Goal: Information Seeking & Learning: Understand process/instructions

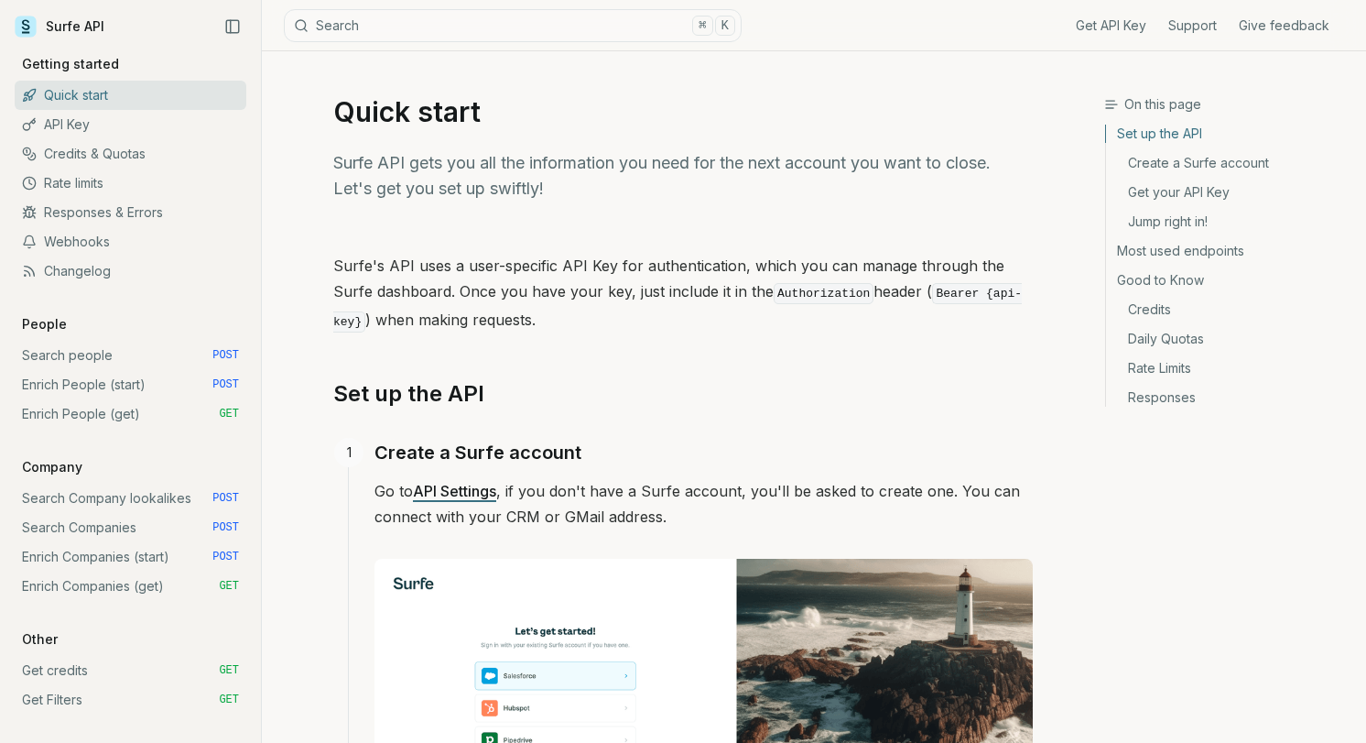
click at [148, 380] on link "Enrich People (start) POST" at bounding box center [131, 384] width 232 height 29
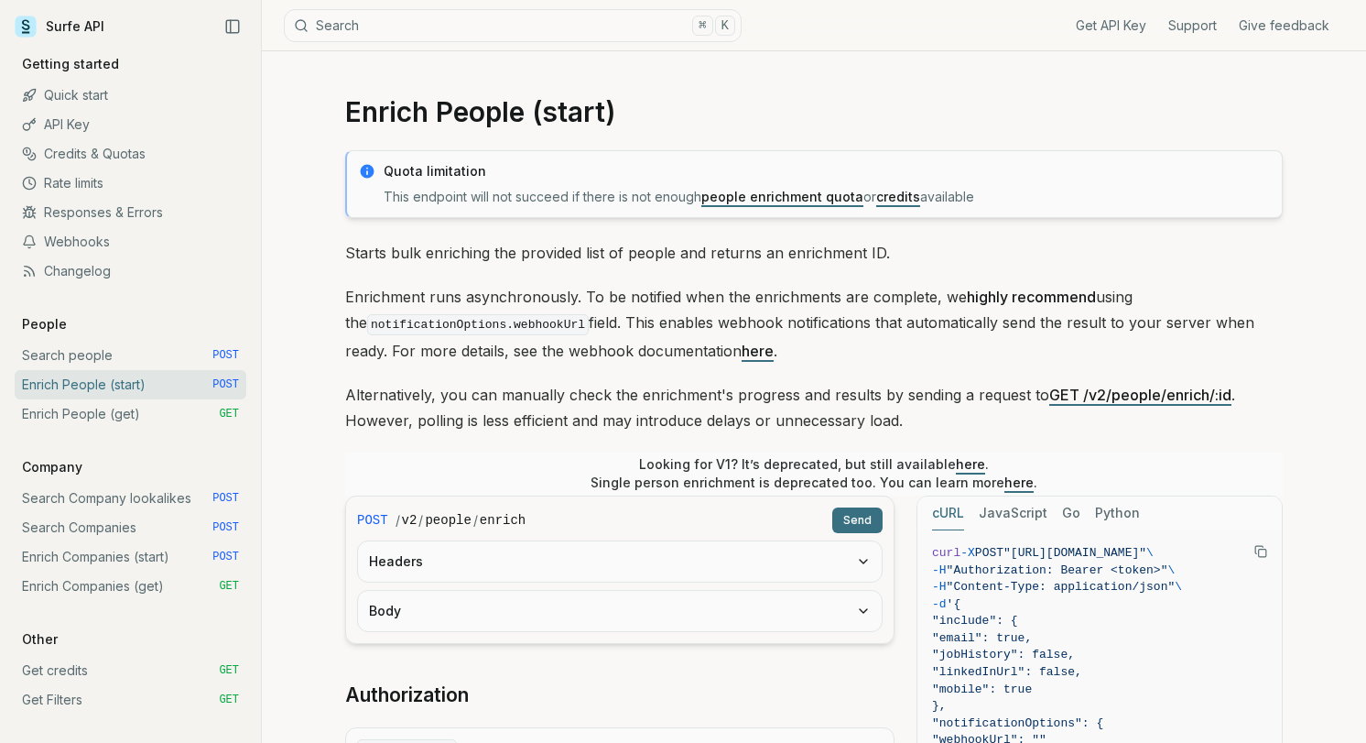
click at [95, 345] on link "Search people POST" at bounding box center [131, 355] width 232 height 29
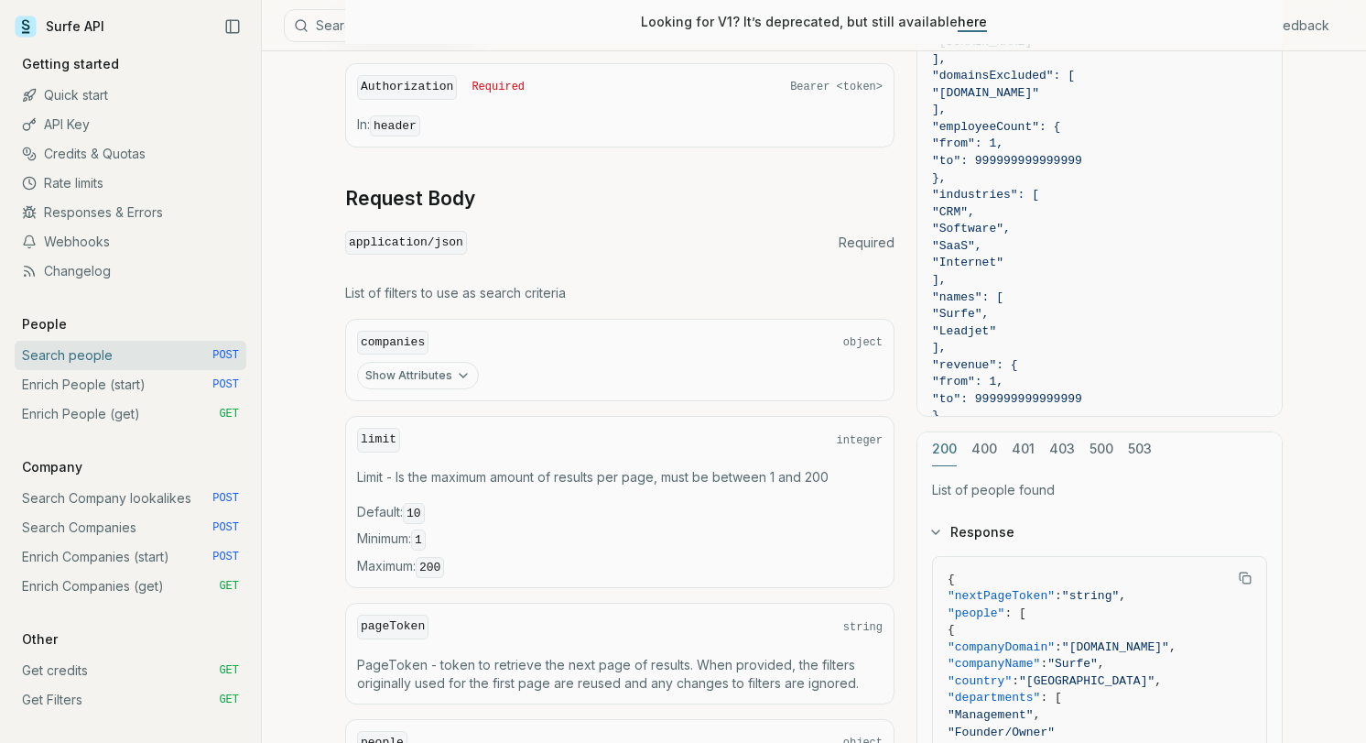
scroll to position [536, 0]
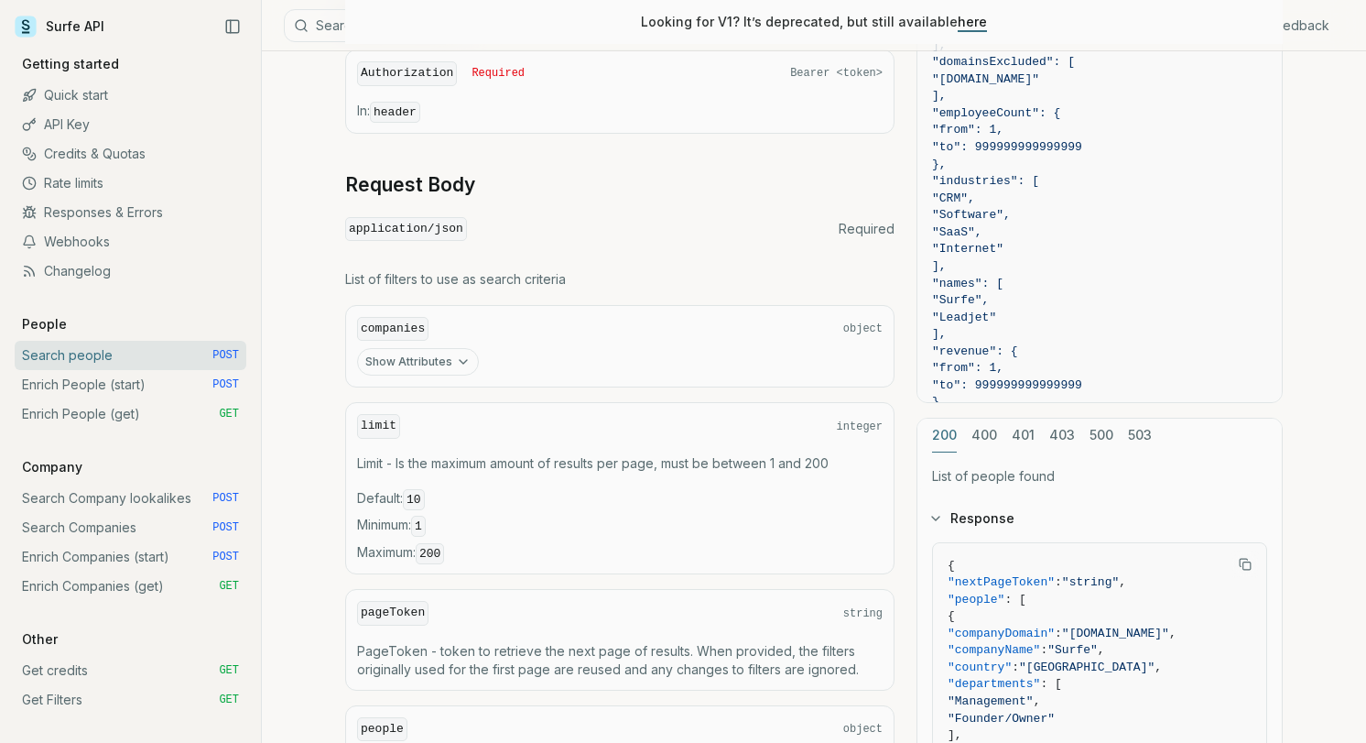
click at [412, 351] on button "Show Attributes" at bounding box center [418, 361] width 122 height 27
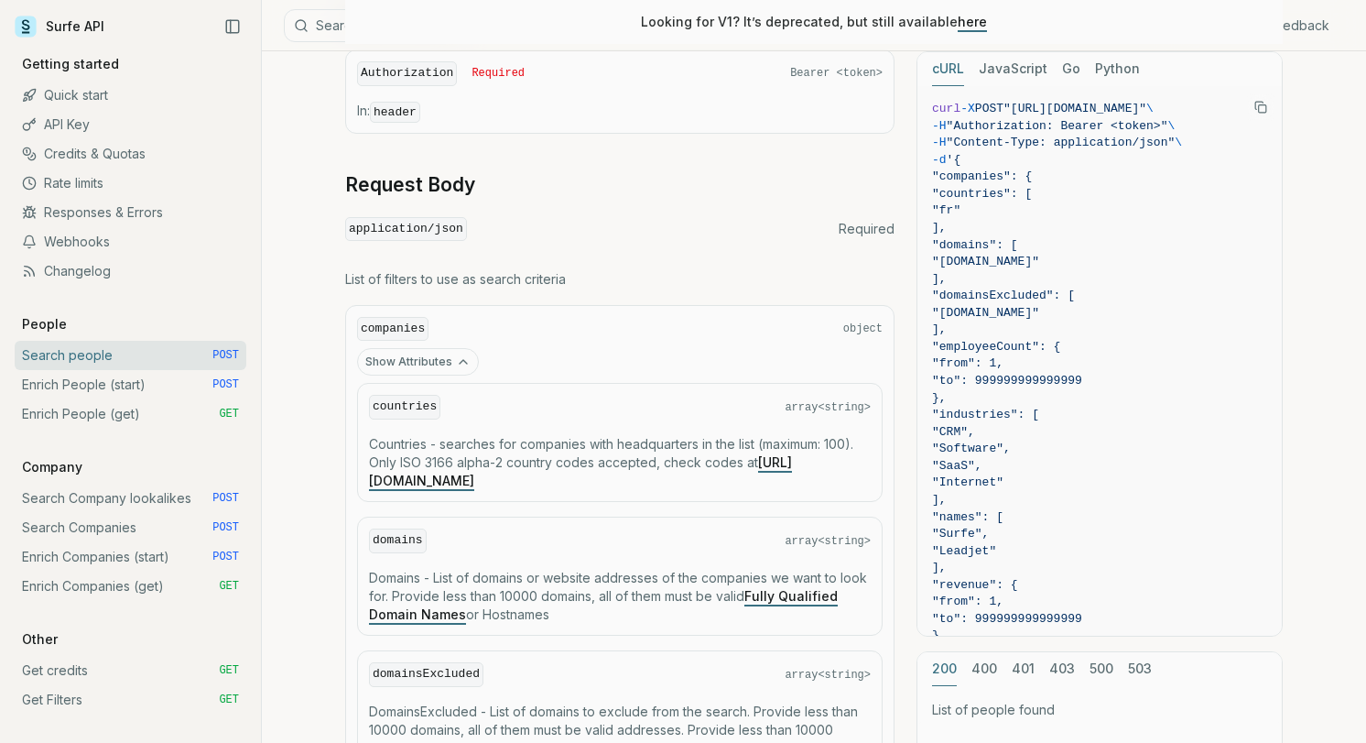
click at [411, 358] on button "Show Attributes" at bounding box center [418, 361] width 122 height 27
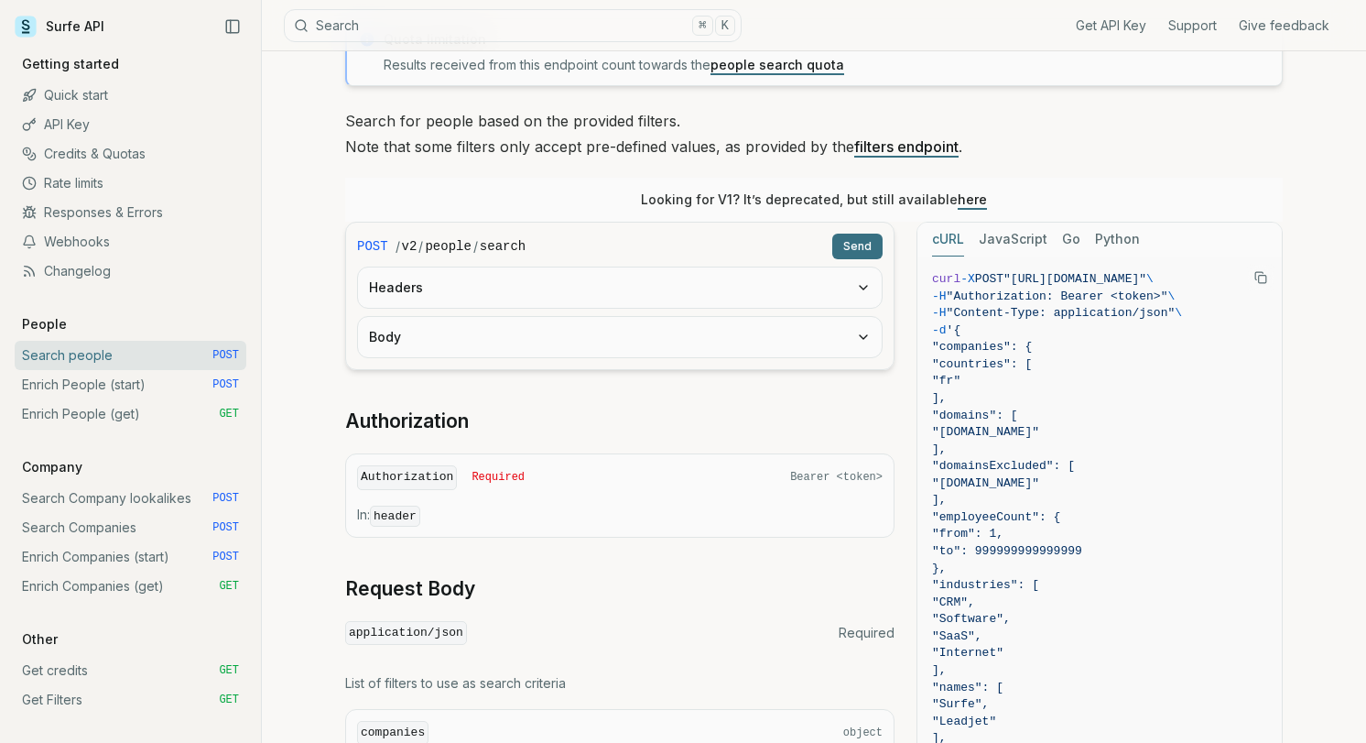
scroll to position [0, 0]
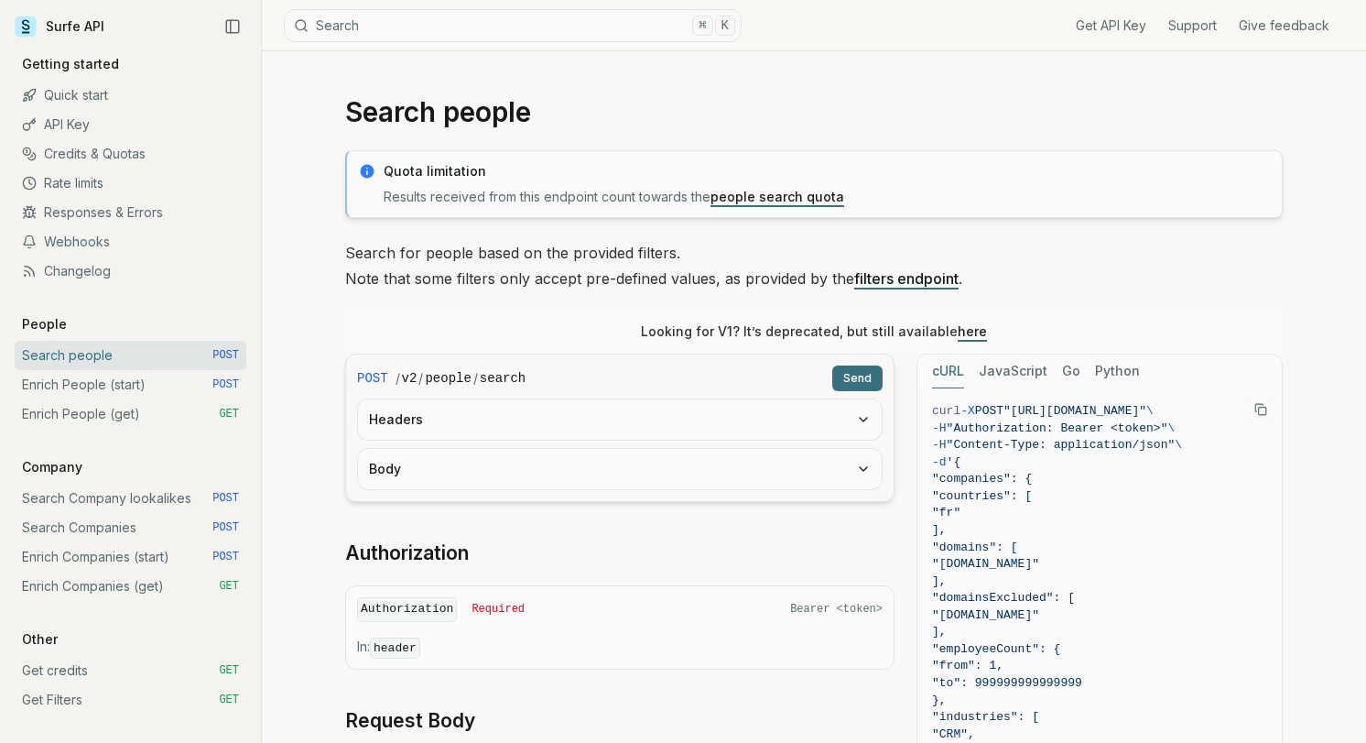
click at [768, 199] on link "people search quota" at bounding box center [777, 197] width 134 height 16
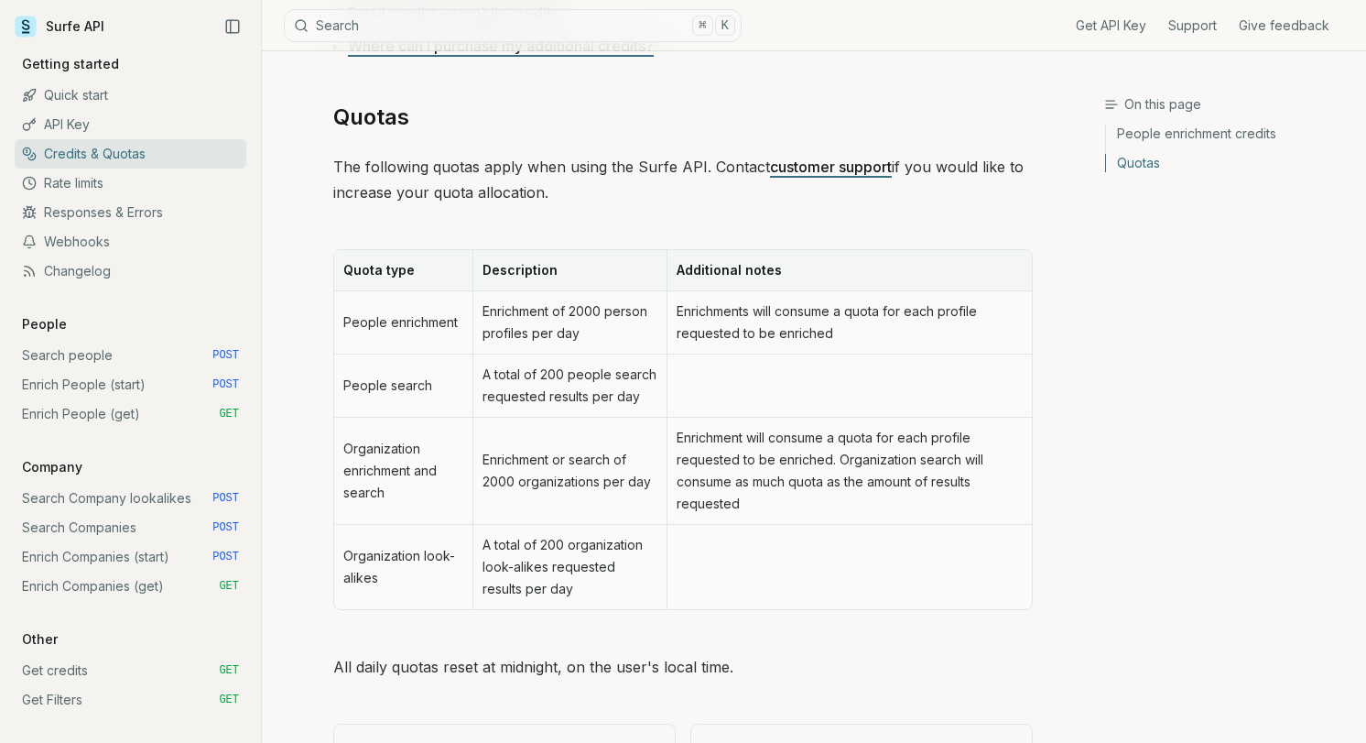
click at [237, 356] on span "POST" at bounding box center [225, 355] width 27 height 15
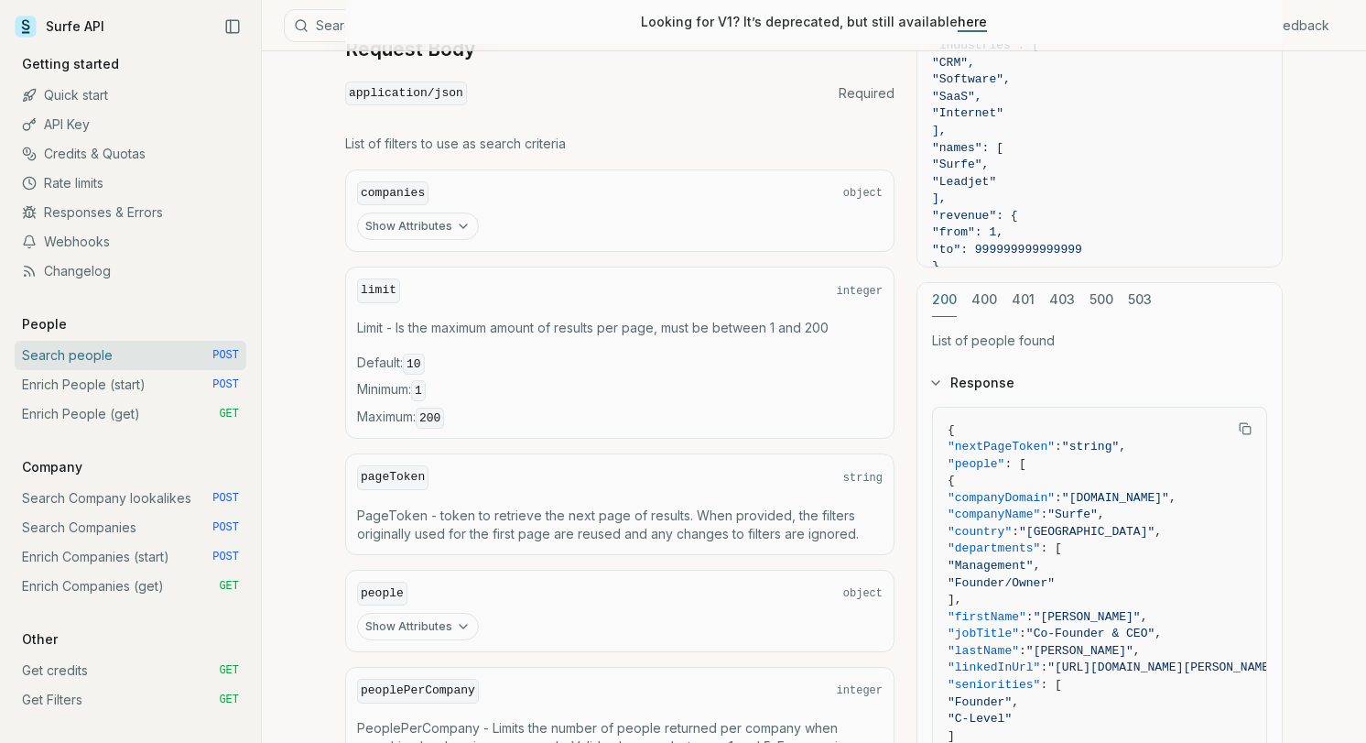
scroll to position [667, 0]
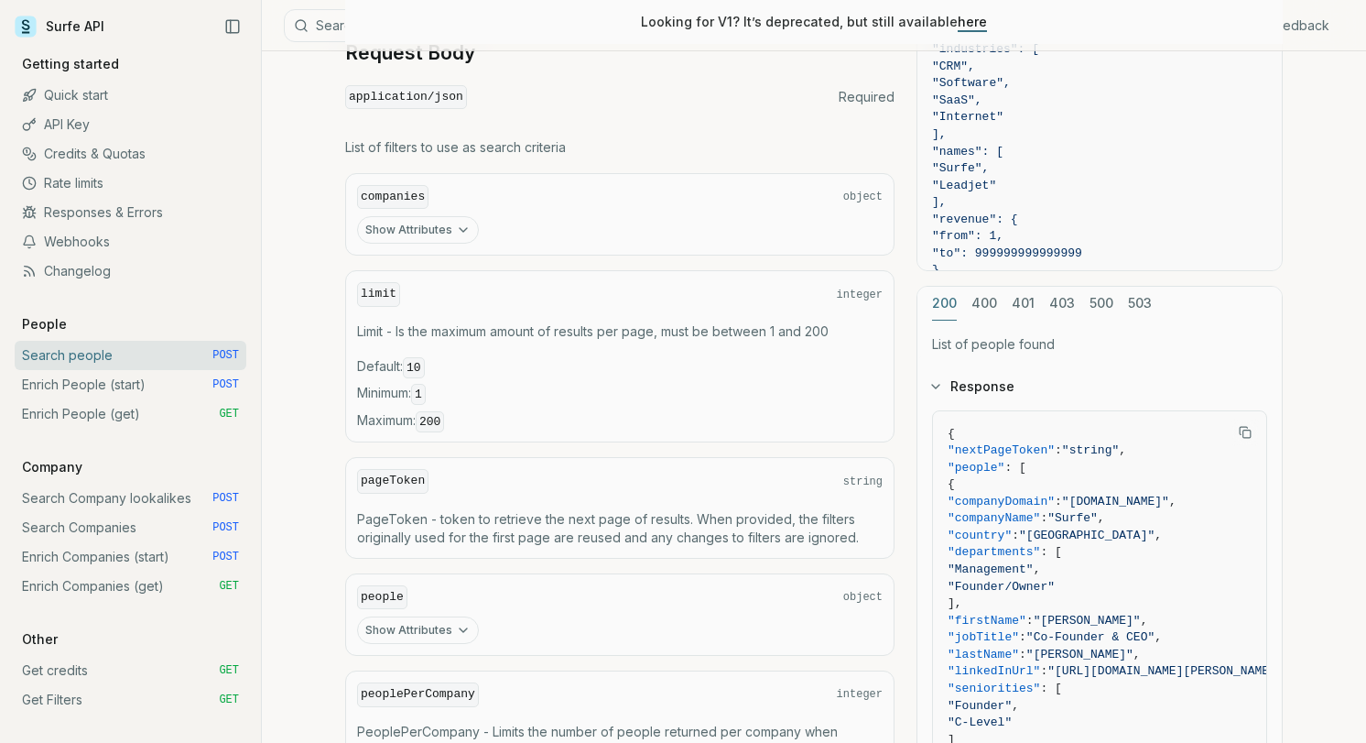
click at [448, 628] on button "Show Attributes" at bounding box center [418, 629] width 122 height 27
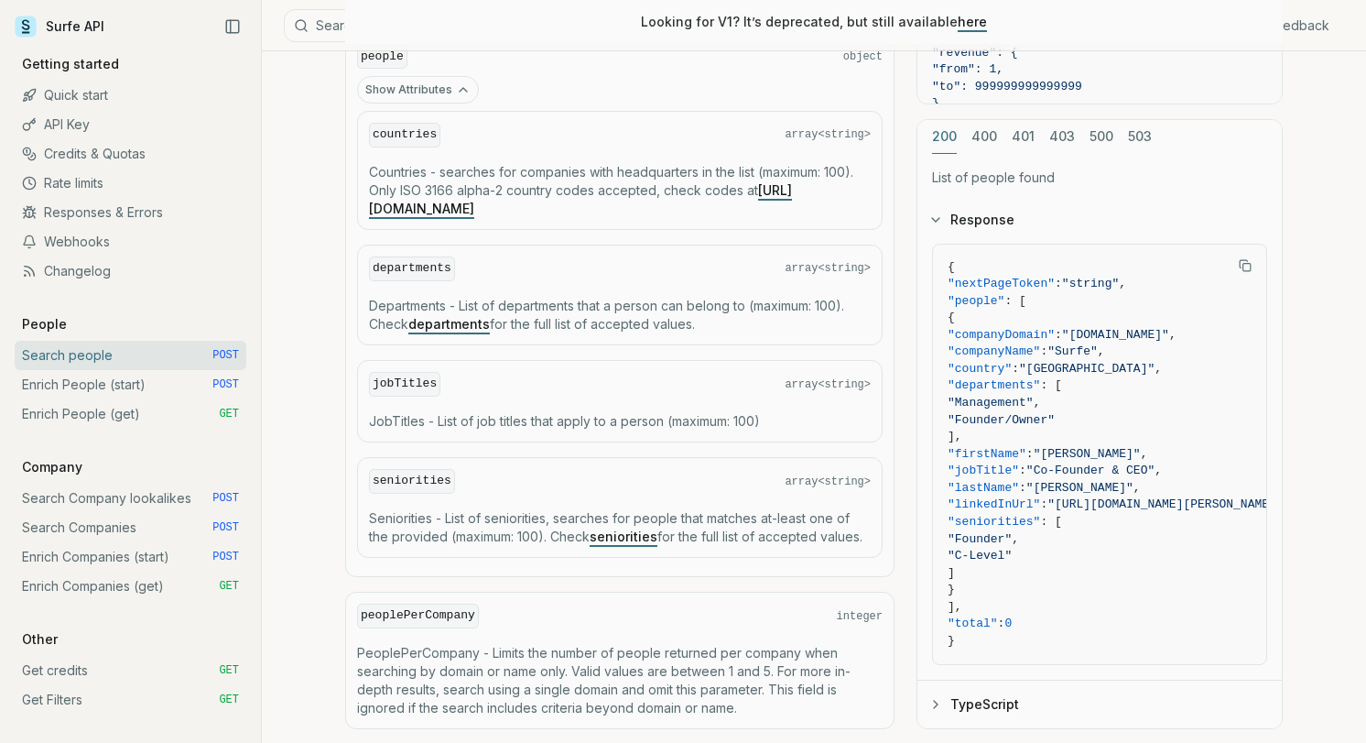
scroll to position [1198, 0]
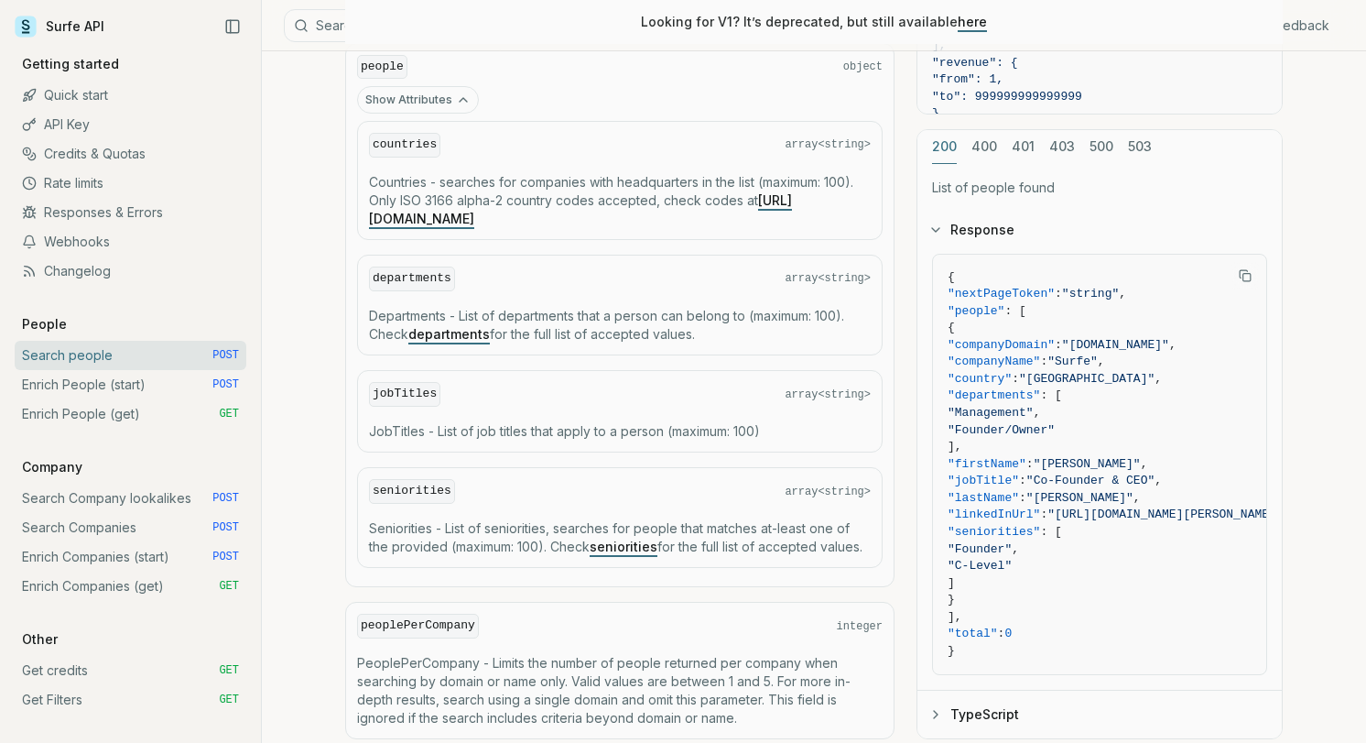
click at [614, 538] on link "seniorities" at bounding box center [624, 546] width 68 height 16
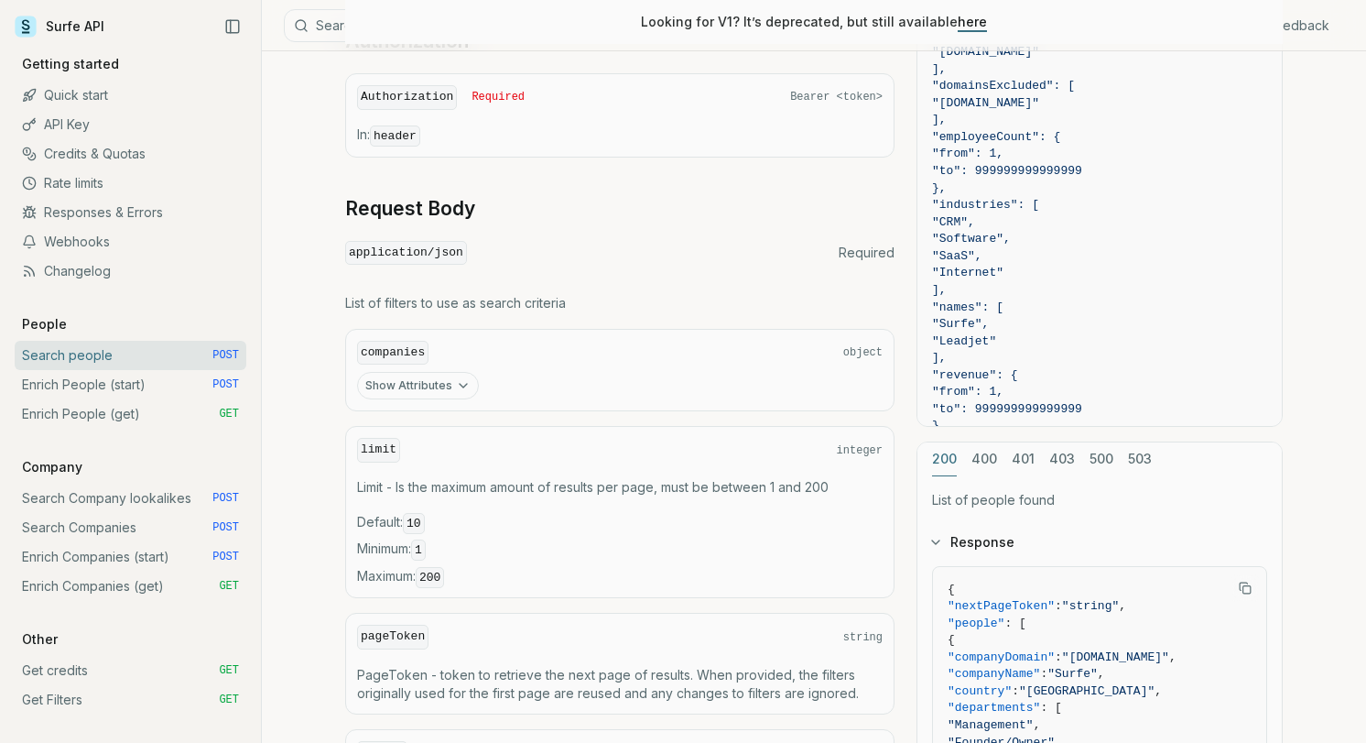
scroll to position [494, 0]
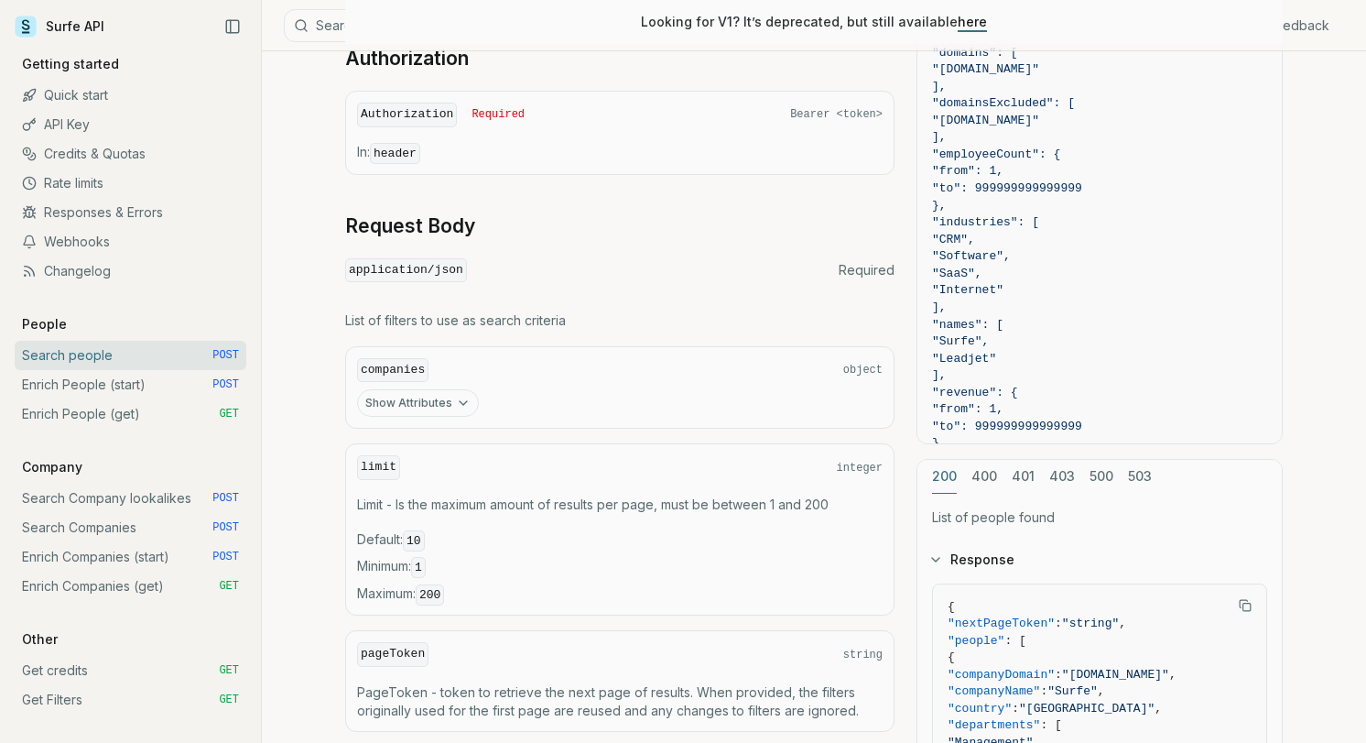
click at [461, 396] on icon "button" at bounding box center [463, 403] width 15 height 15
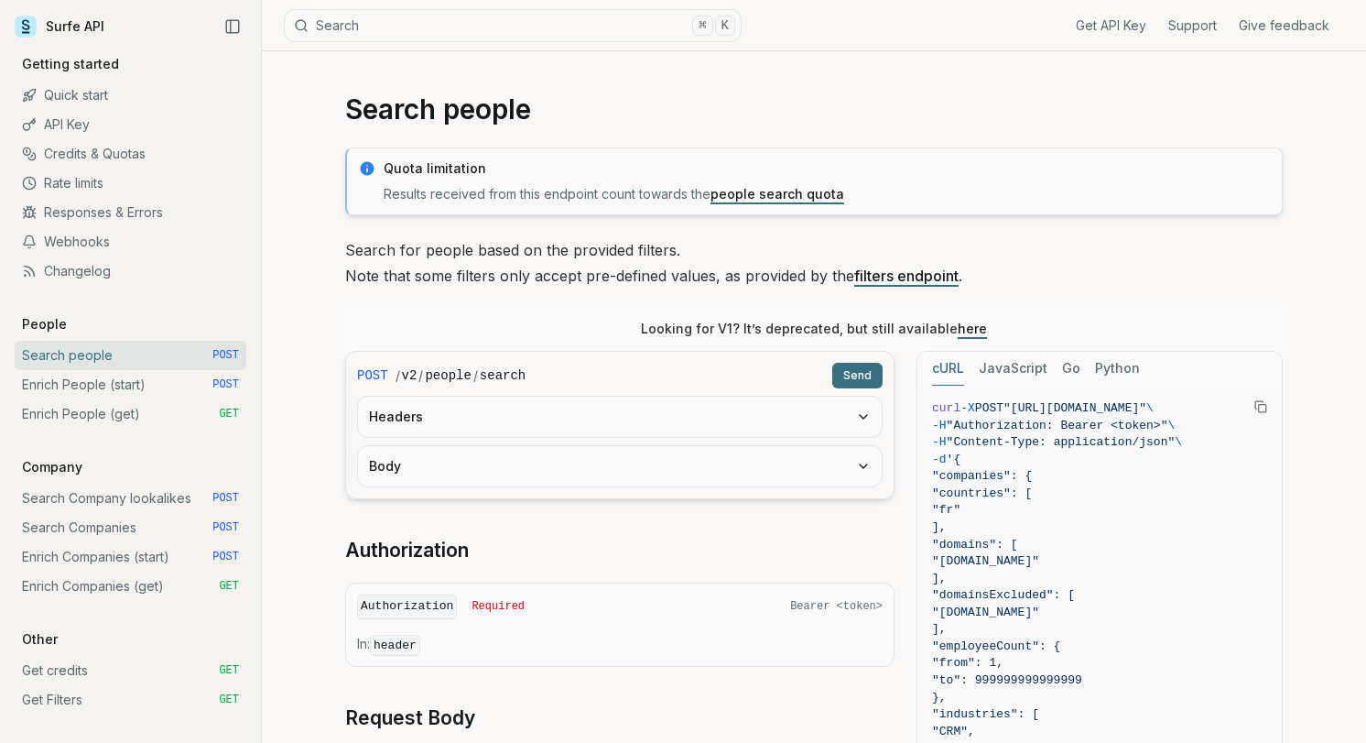
scroll to position [0, 0]
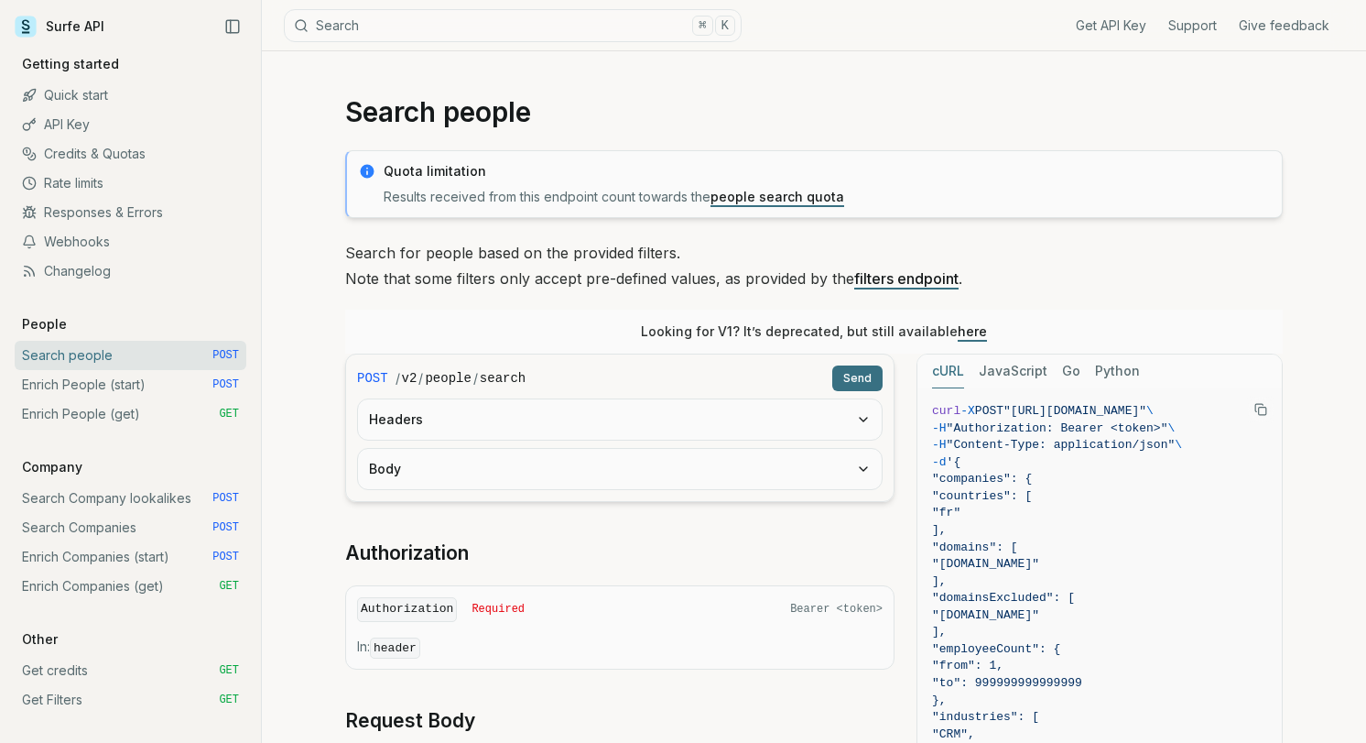
click at [762, 196] on link "people search quota" at bounding box center [777, 197] width 134 height 16
click at [162, 380] on link "Enrich People (start) POST" at bounding box center [131, 384] width 232 height 29
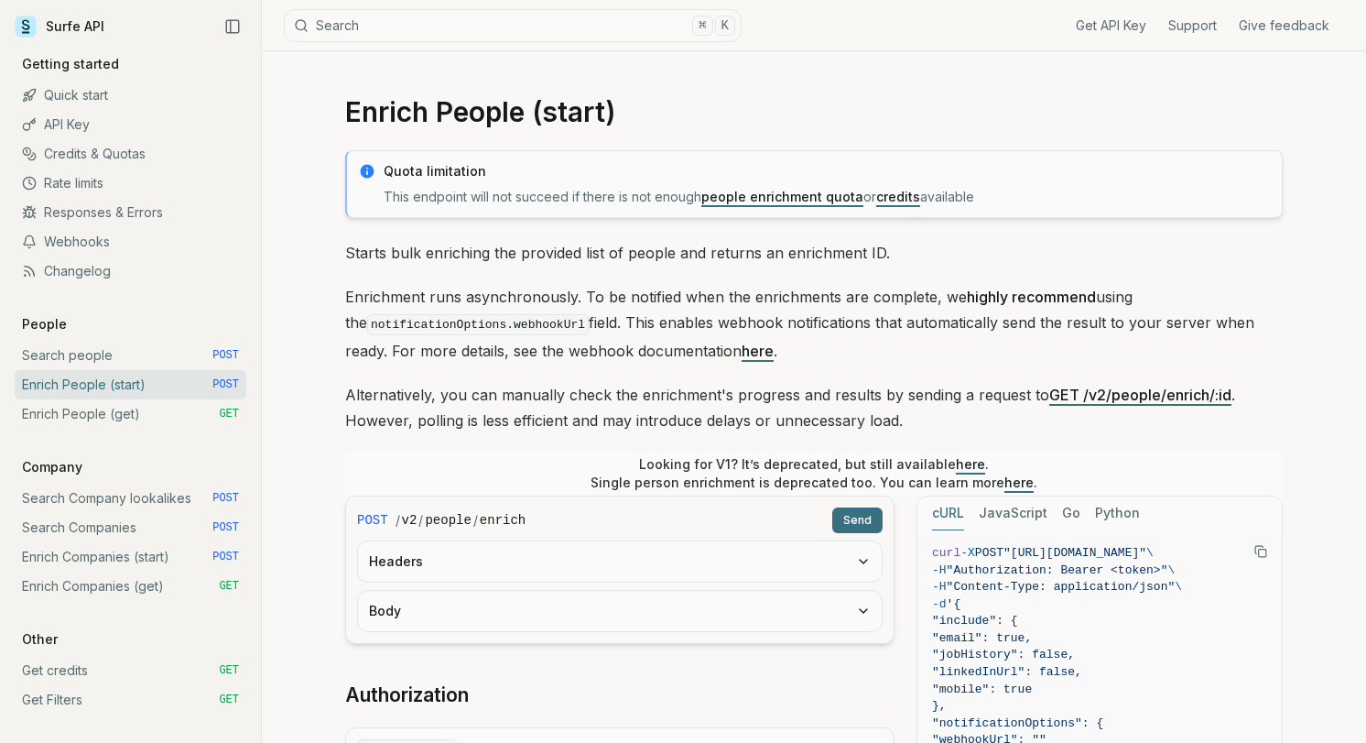
click at [131, 366] on link "Search people POST" at bounding box center [131, 355] width 232 height 29
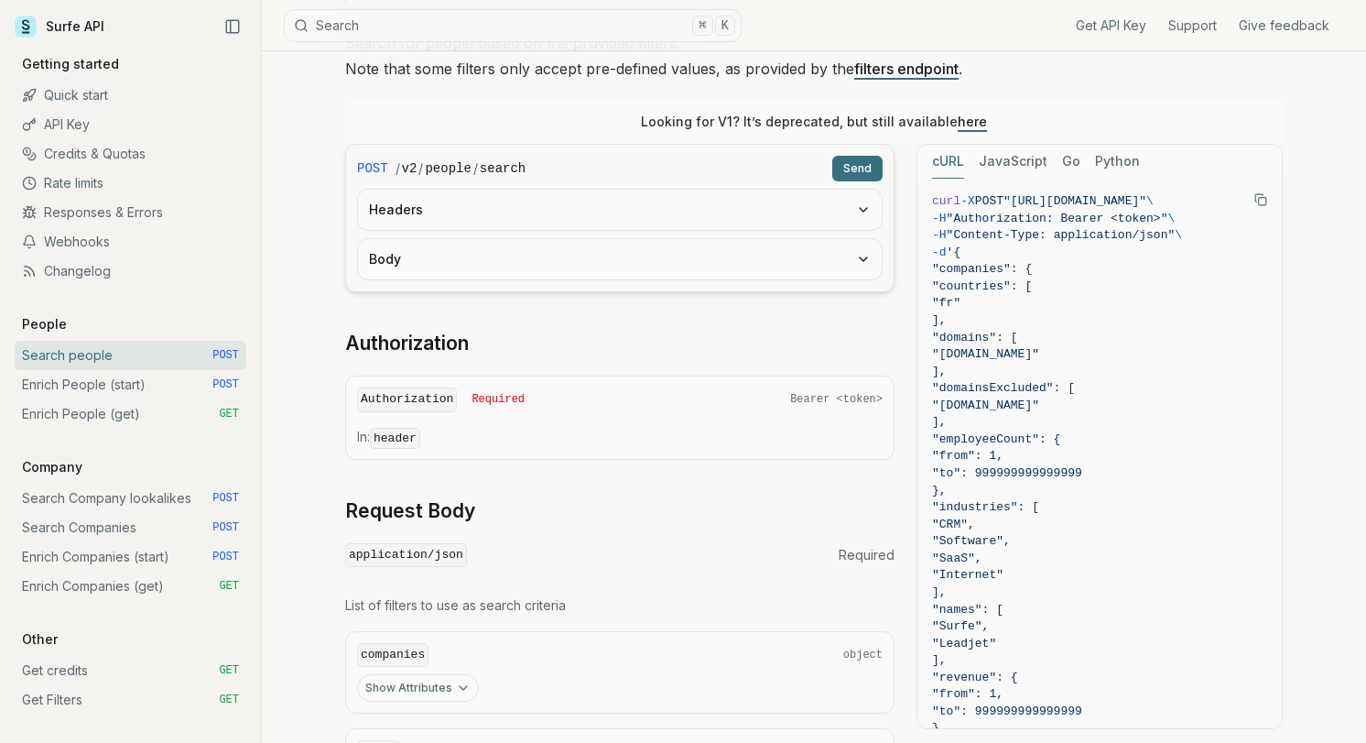
scroll to position [215, 0]
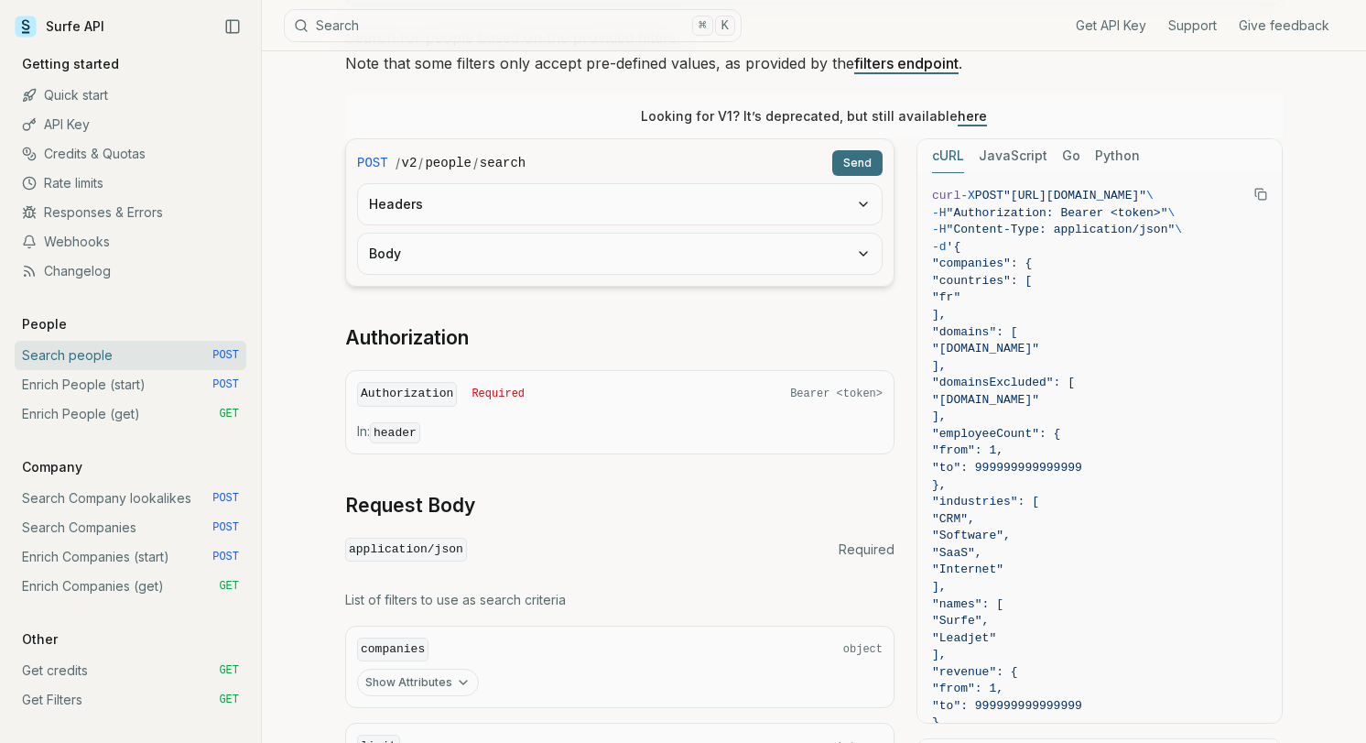
click at [306, 397] on article "Search people Quota limitation Results received from this endpoint count toward…" at bounding box center [813, 663] width 1025 height 1654
click at [116, 160] on link "Credits & Quotas" at bounding box center [131, 153] width 232 height 29
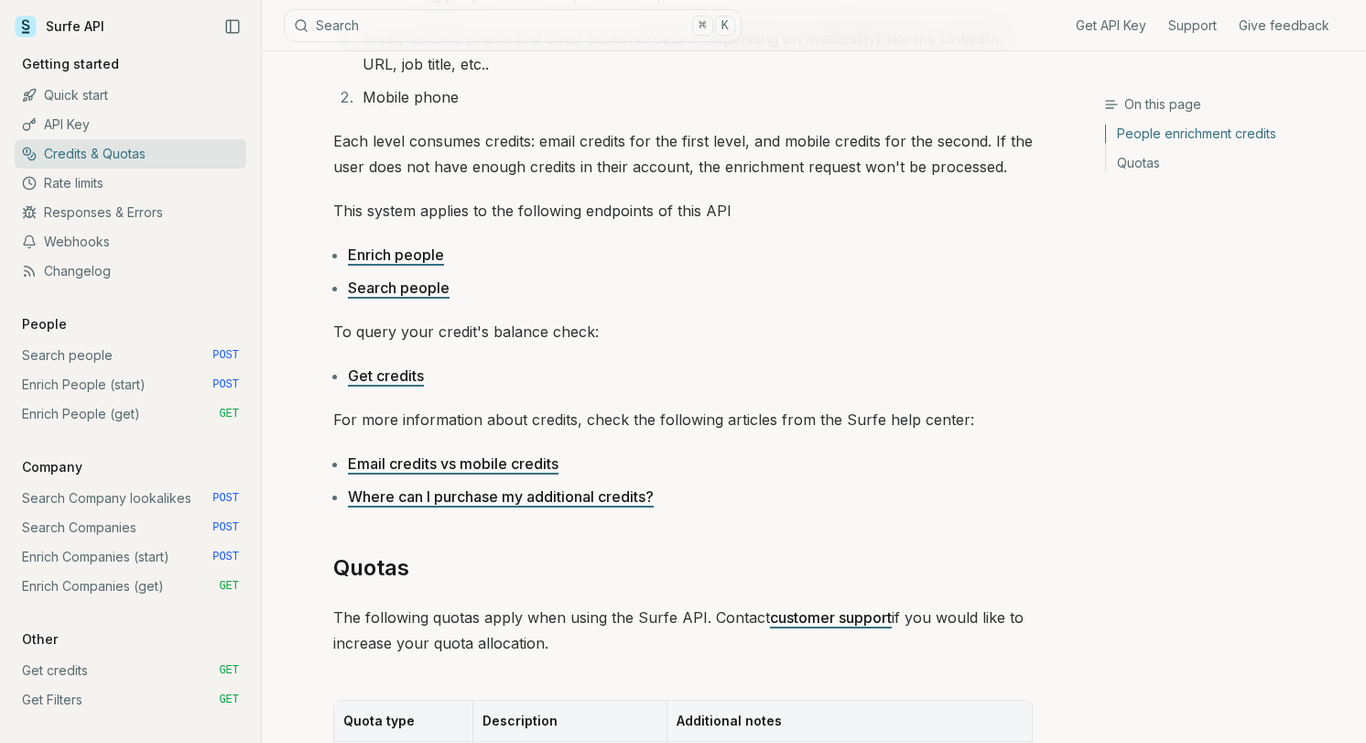
scroll to position [327, 0]
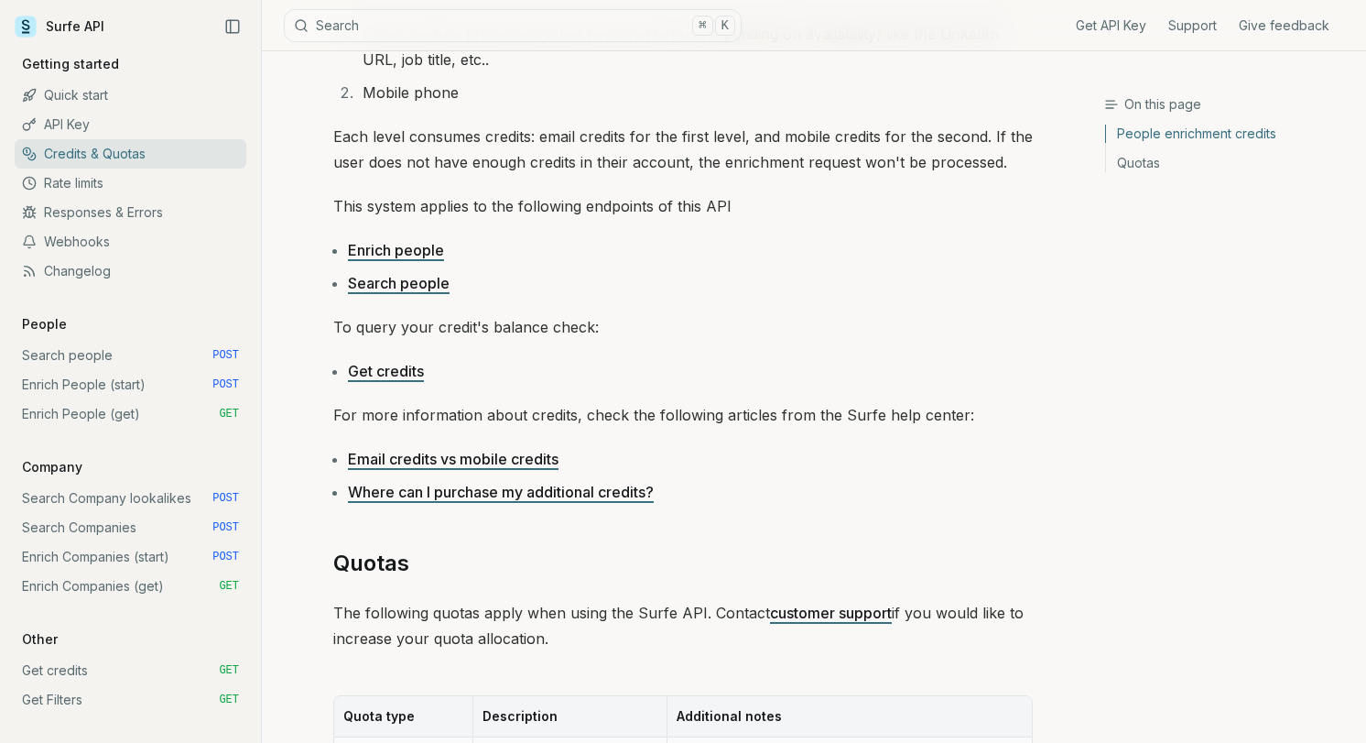
click at [173, 555] on link "Enrich Companies (start) POST" at bounding box center [131, 556] width 232 height 29
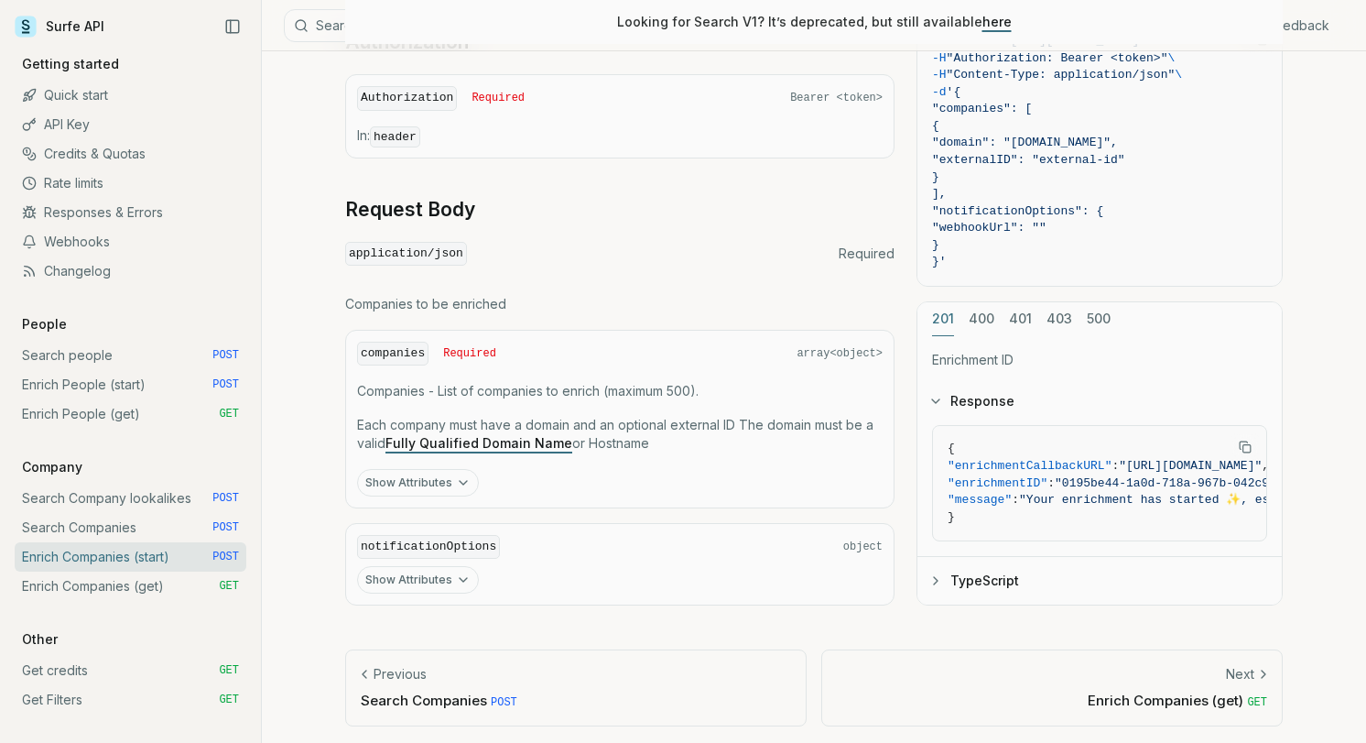
scroll to position [655, 0]
click at [179, 585] on link "Enrich Companies (get) GET" at bounding box center [131, 585] width 232 height 29
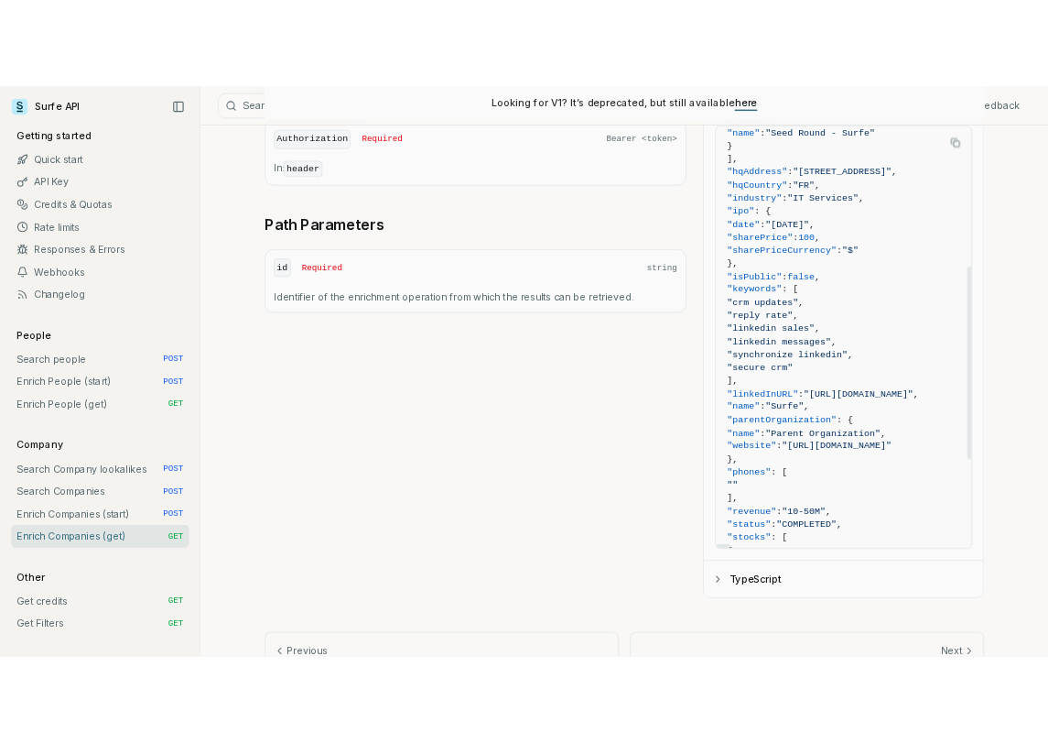
scroll to position [399, 0]
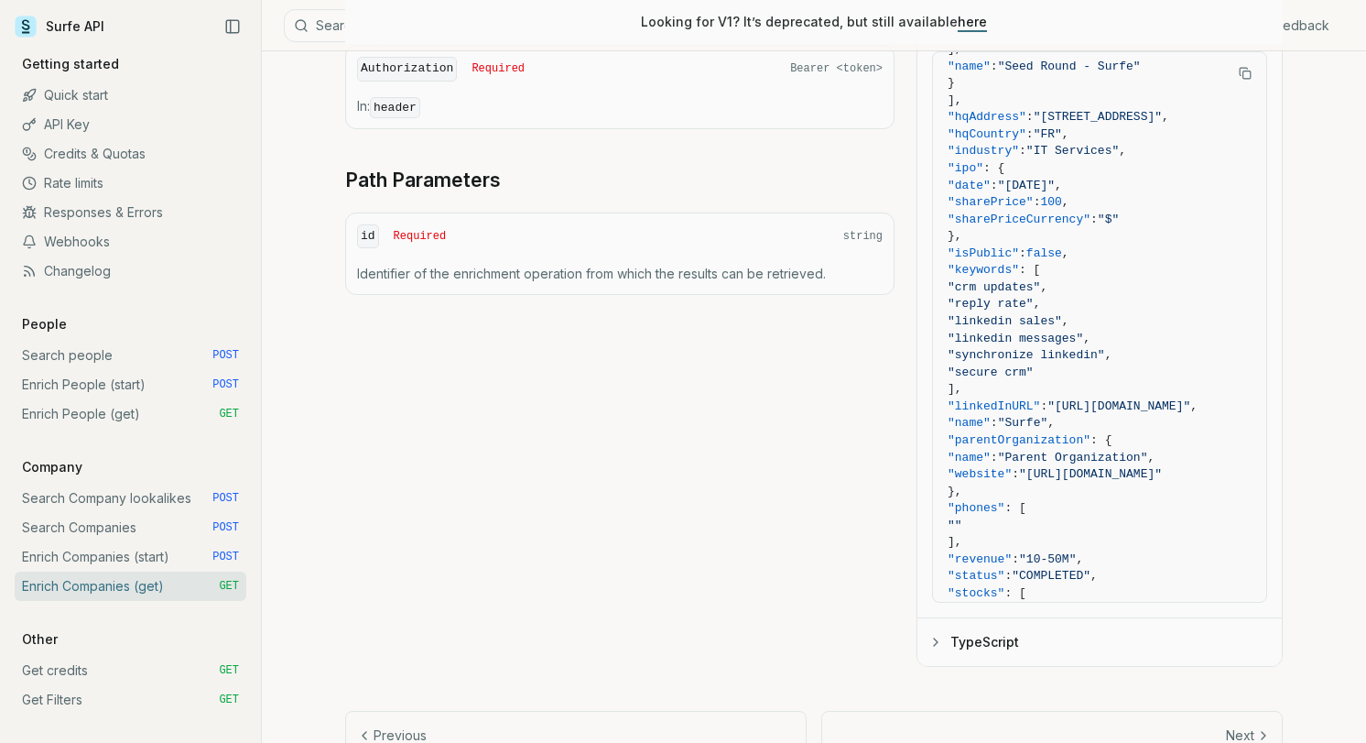
click at [373, 371] on div "GET / v2 / companies / enrich / {id} Send Headers Path Authorization Authorizat…" at bounding box center [814, 239] width 938 height 853
